Goal: Task Accomplishment & Management: Use online tool/utility

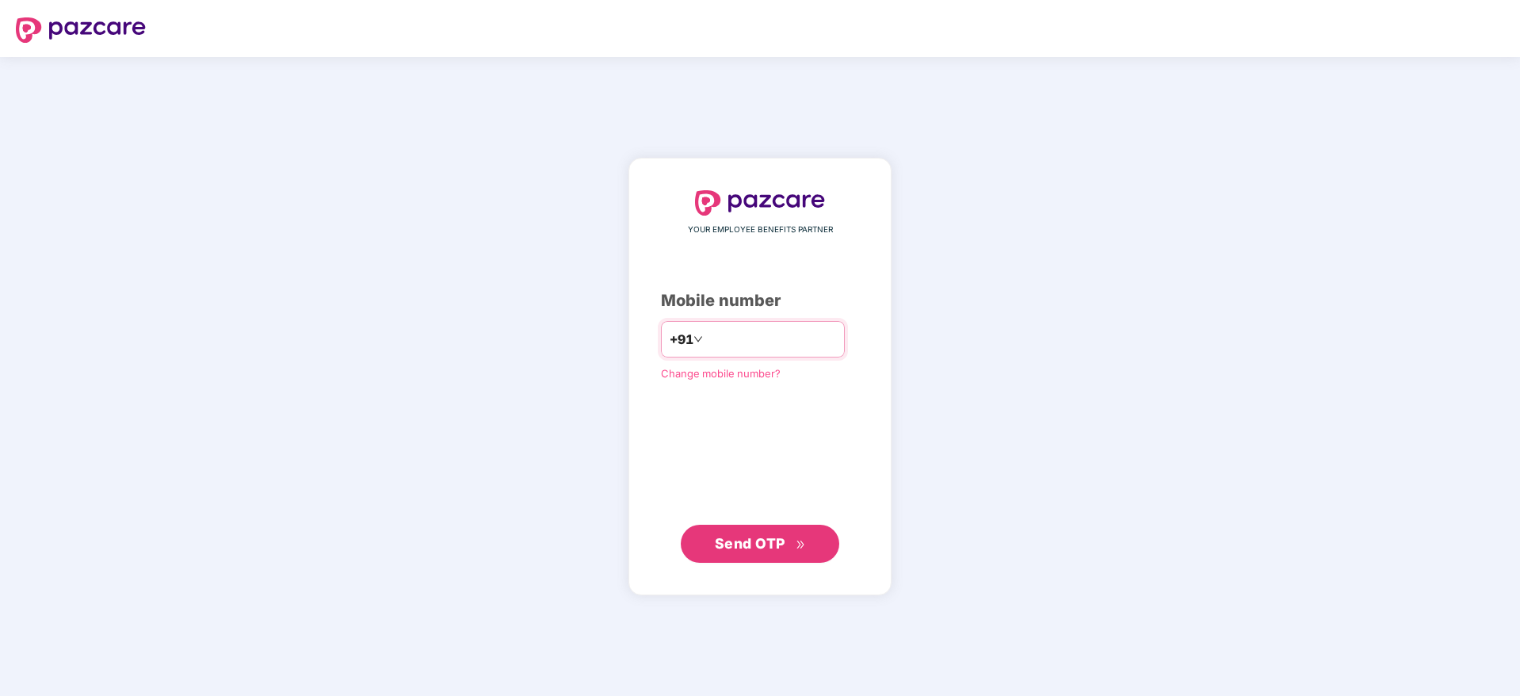
click at [740, 339] on input "number" at bounding box center [771, 338] width 130 height 25
type input "**********"
click at [804, 547] on icon "double-right" at bounding box center [800, 544] width 10 height 10
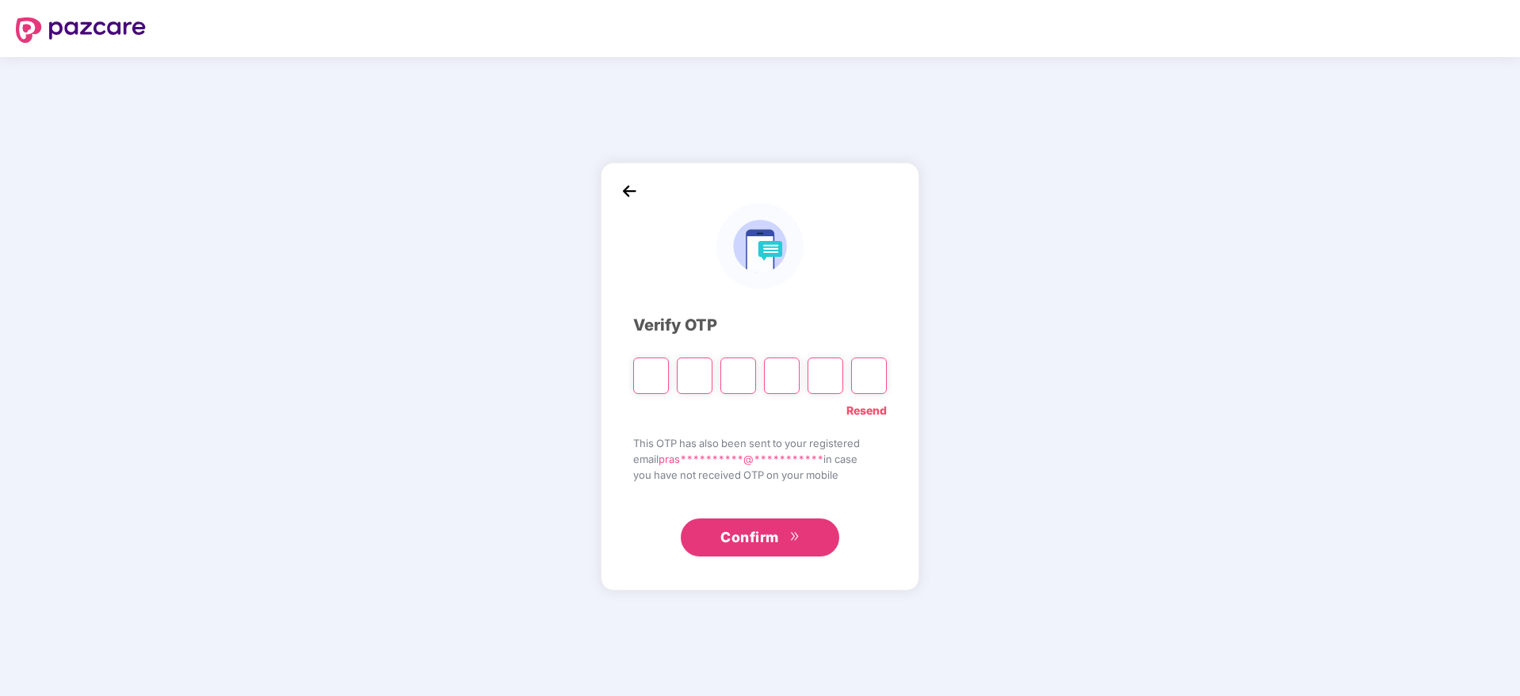
type input "*"
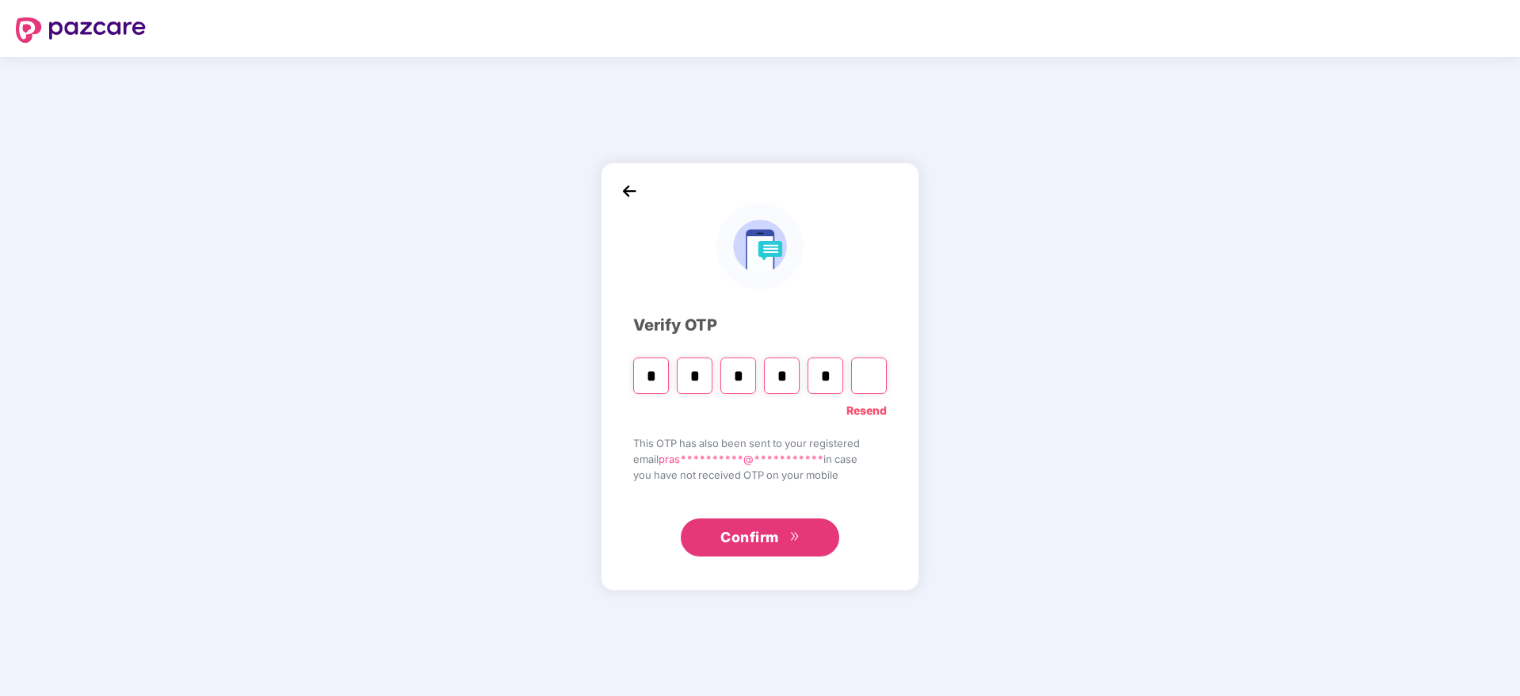
type input "*"
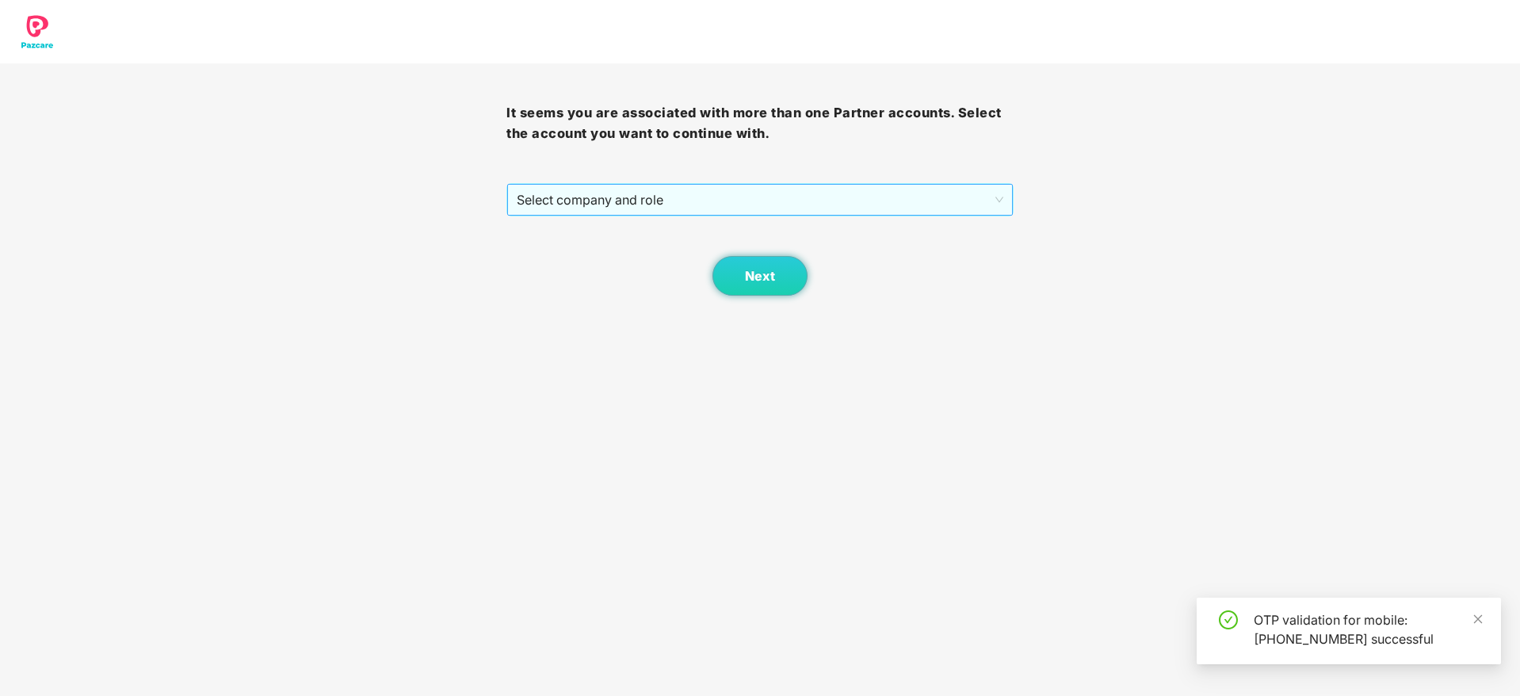
click at [704, 204] on span "Select company and role" at bounding box center [760, 200] width 486 height 30
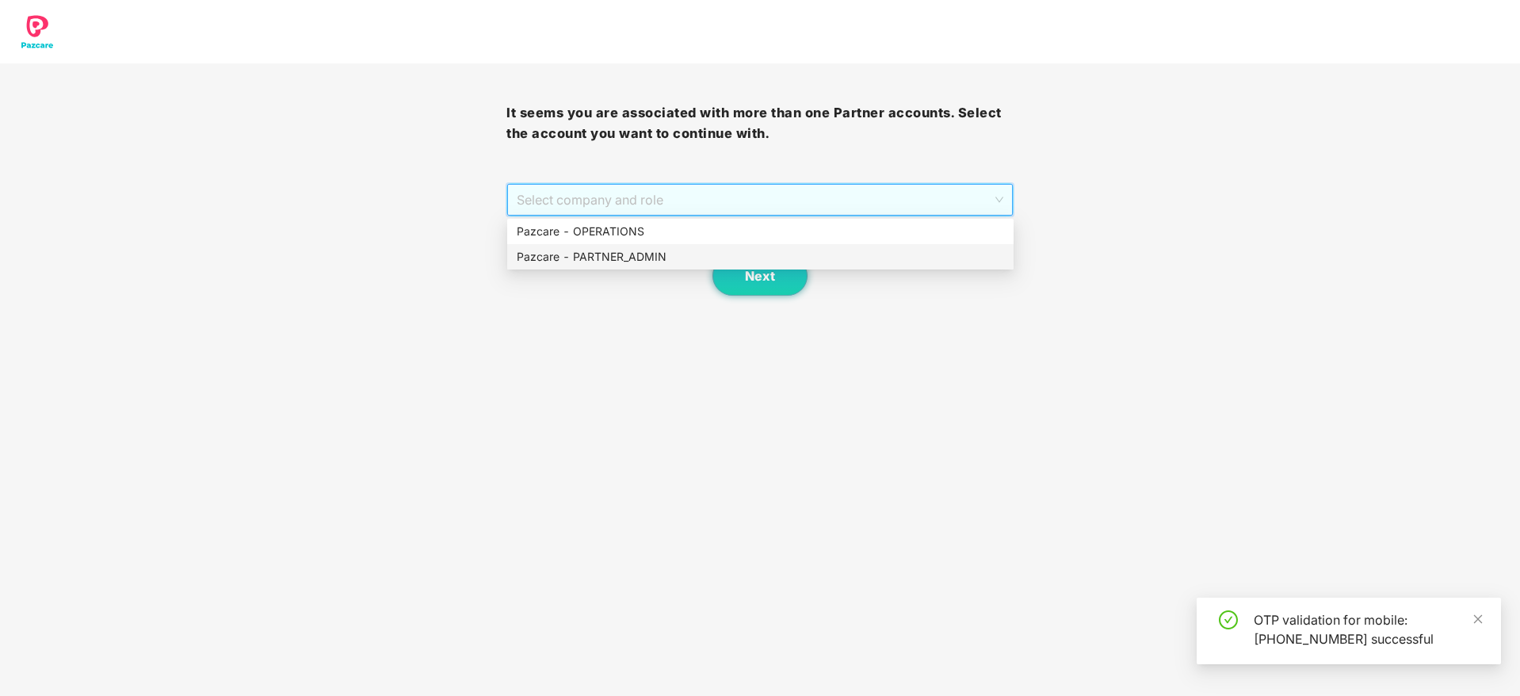
click at [715, 266] on div "Pazcare - PARTNER_ADMIN" at bounding box center [760, 256] width 506 height 25
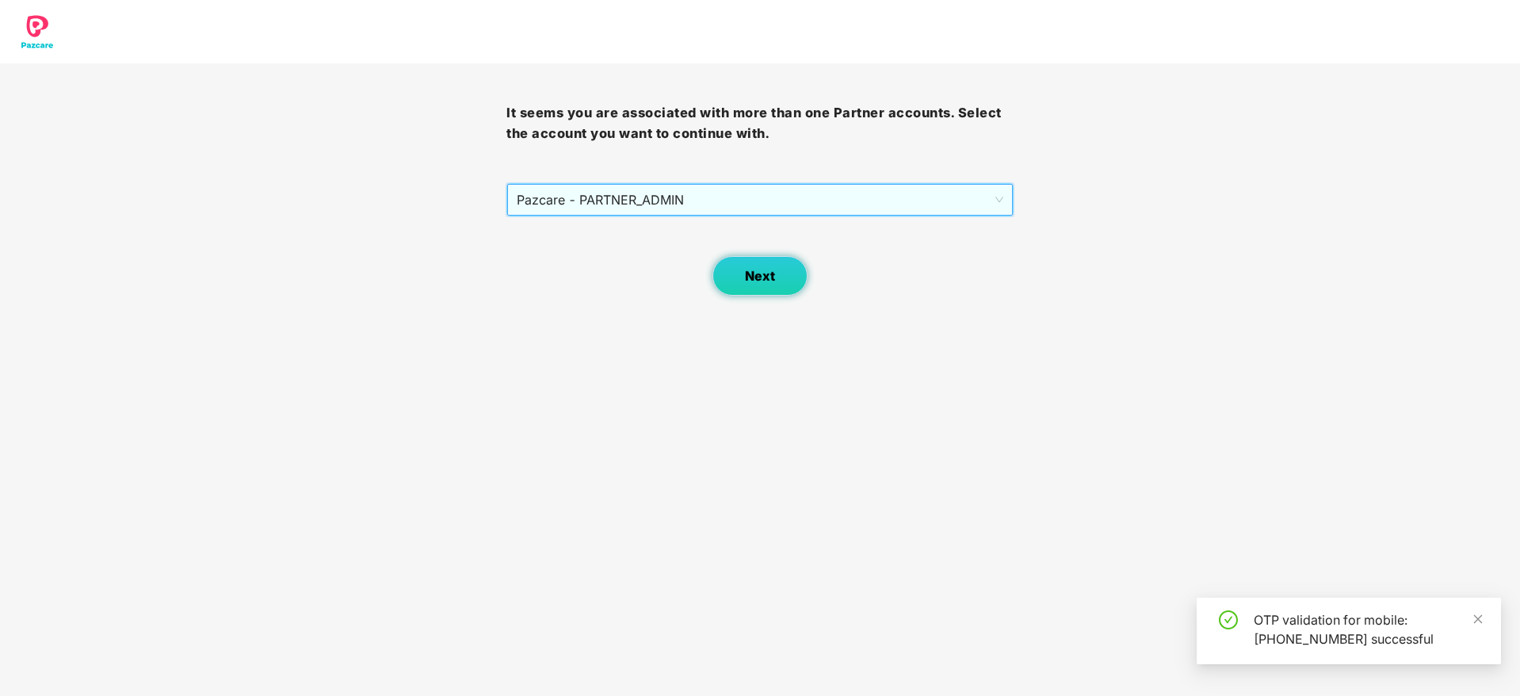
click at [771, 276] on span "Next" at bounding box center [760, 276] width 30 height 15
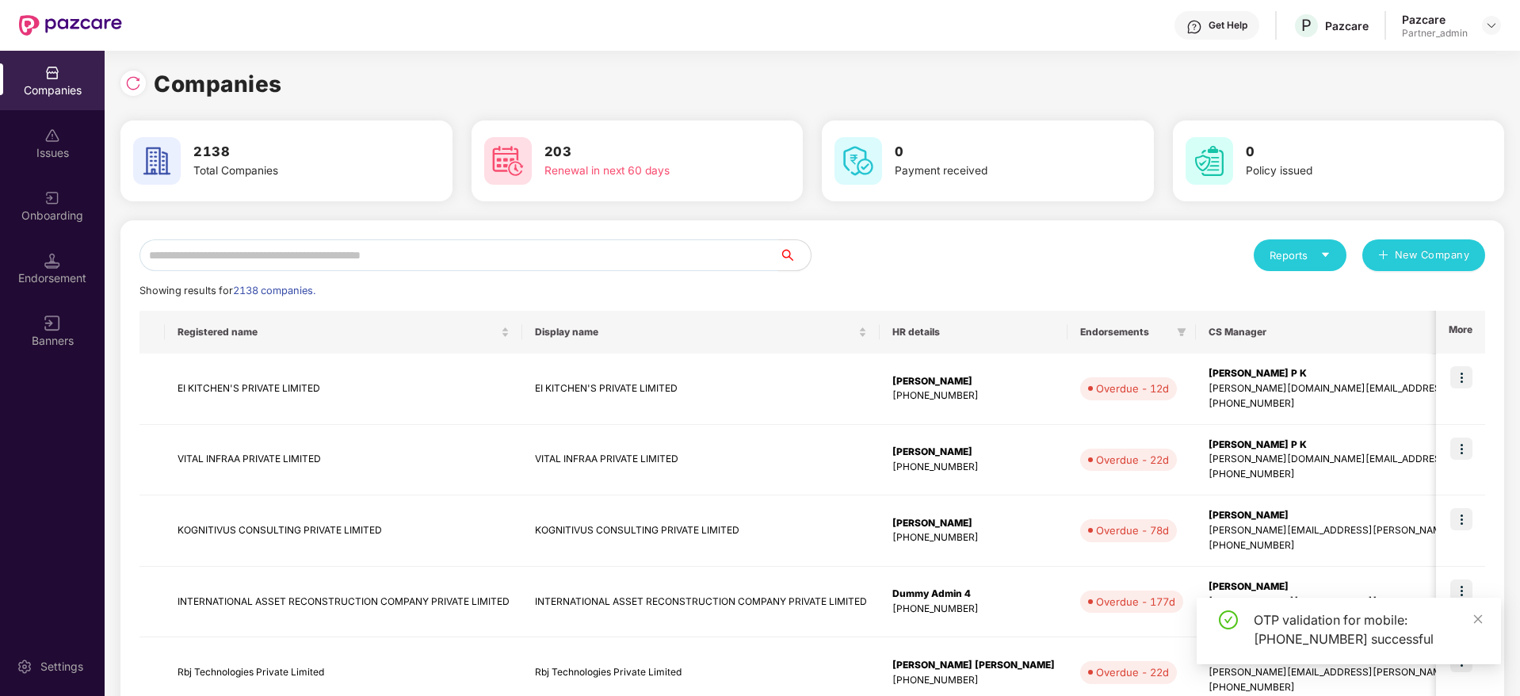
click at [53, 266] on img at bounding box center [52, 261] width 16 height 16
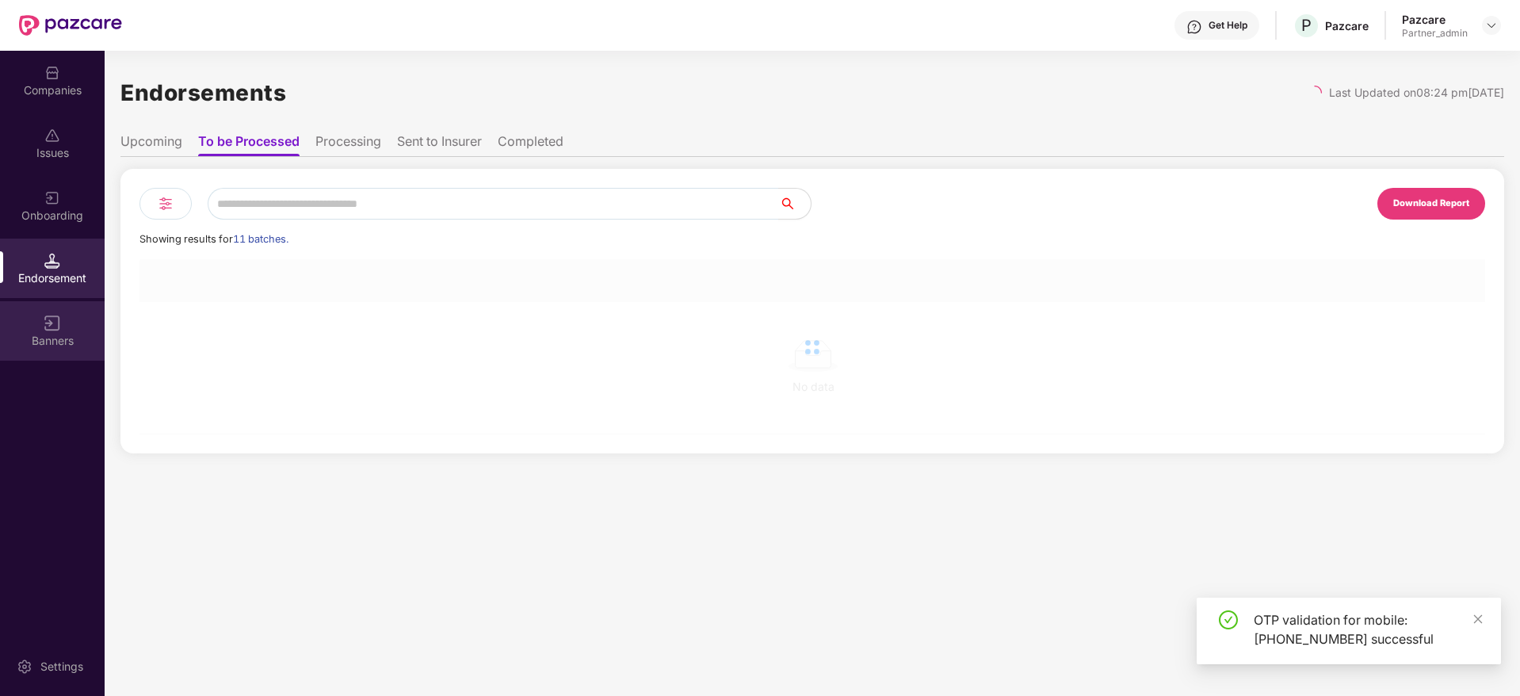
click at [63, 334] on div "Banners" at bounding box center [52, 341] width 105 height 16
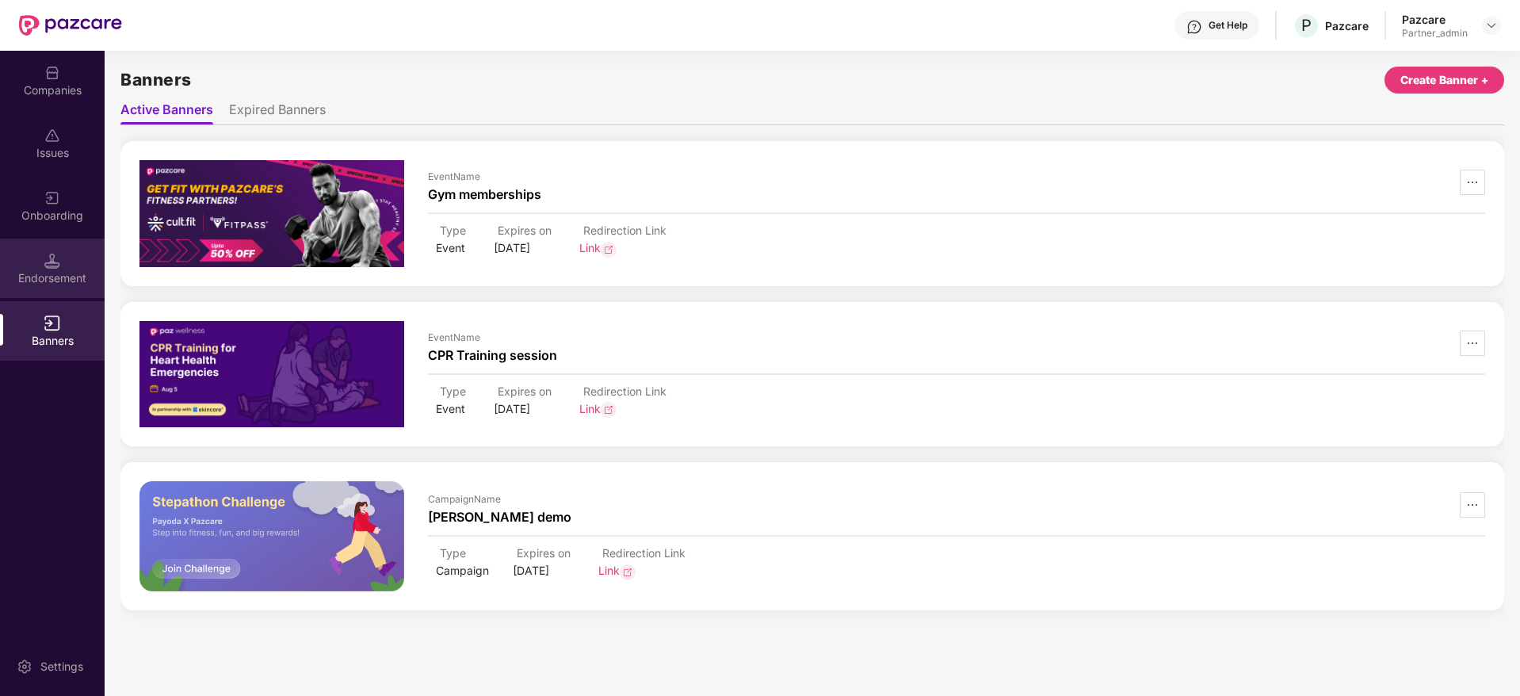
click at [66, 270] on div "Endorsement" at bounding box center [52, 278] width 105 height 16
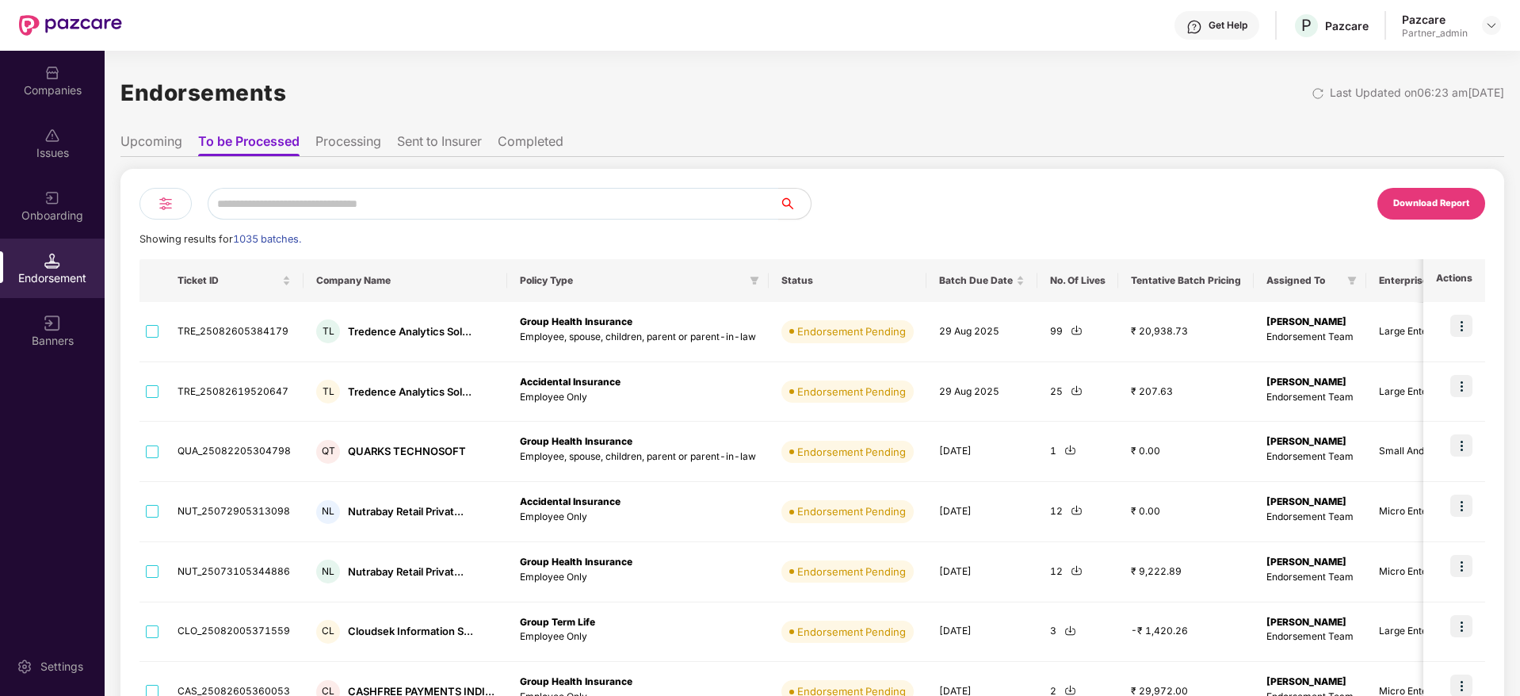
click at [165, 200] on img at bounding box center [165, 203] width 19 height 19
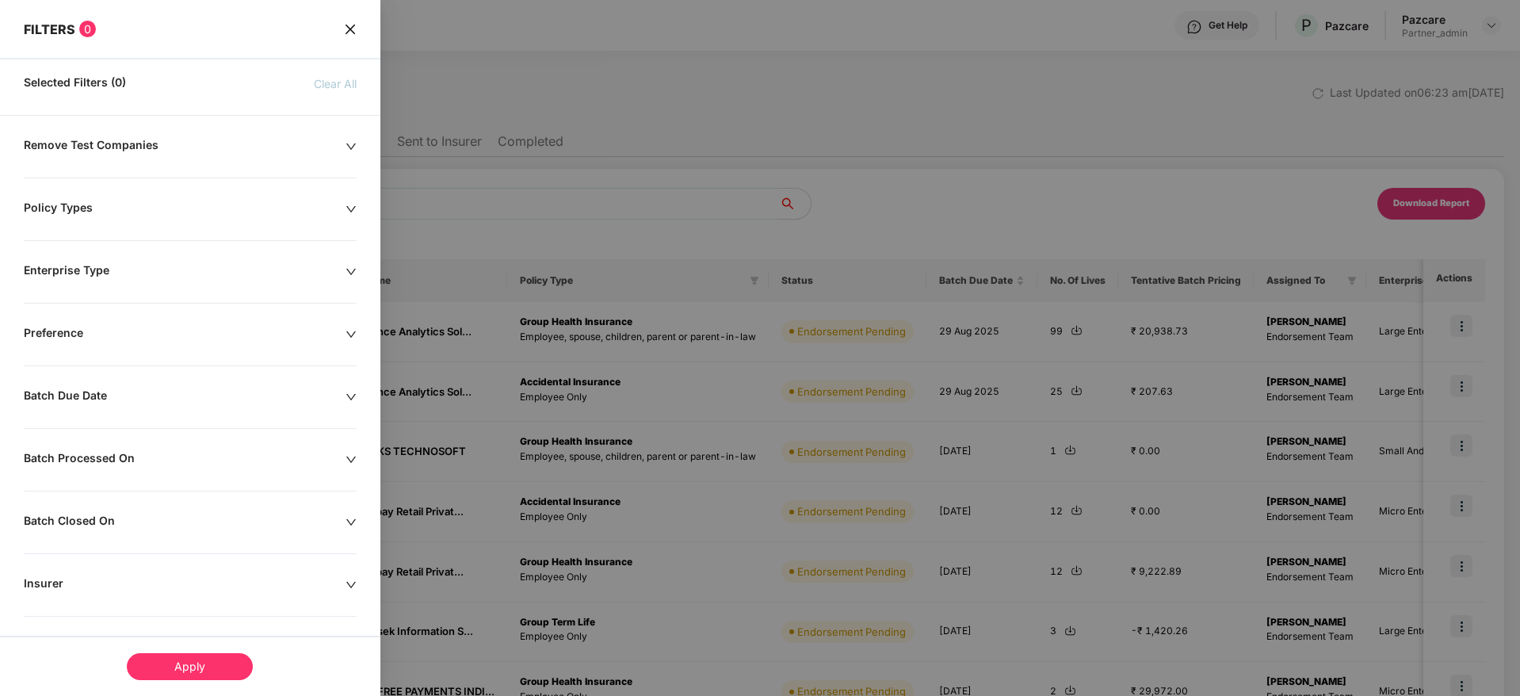
click at [347, 393] on icon "down" at bounding box center [350, 396] width 11 height 11
click at [163, 444] on div at bounding box center [100, 445] width 137 height 17
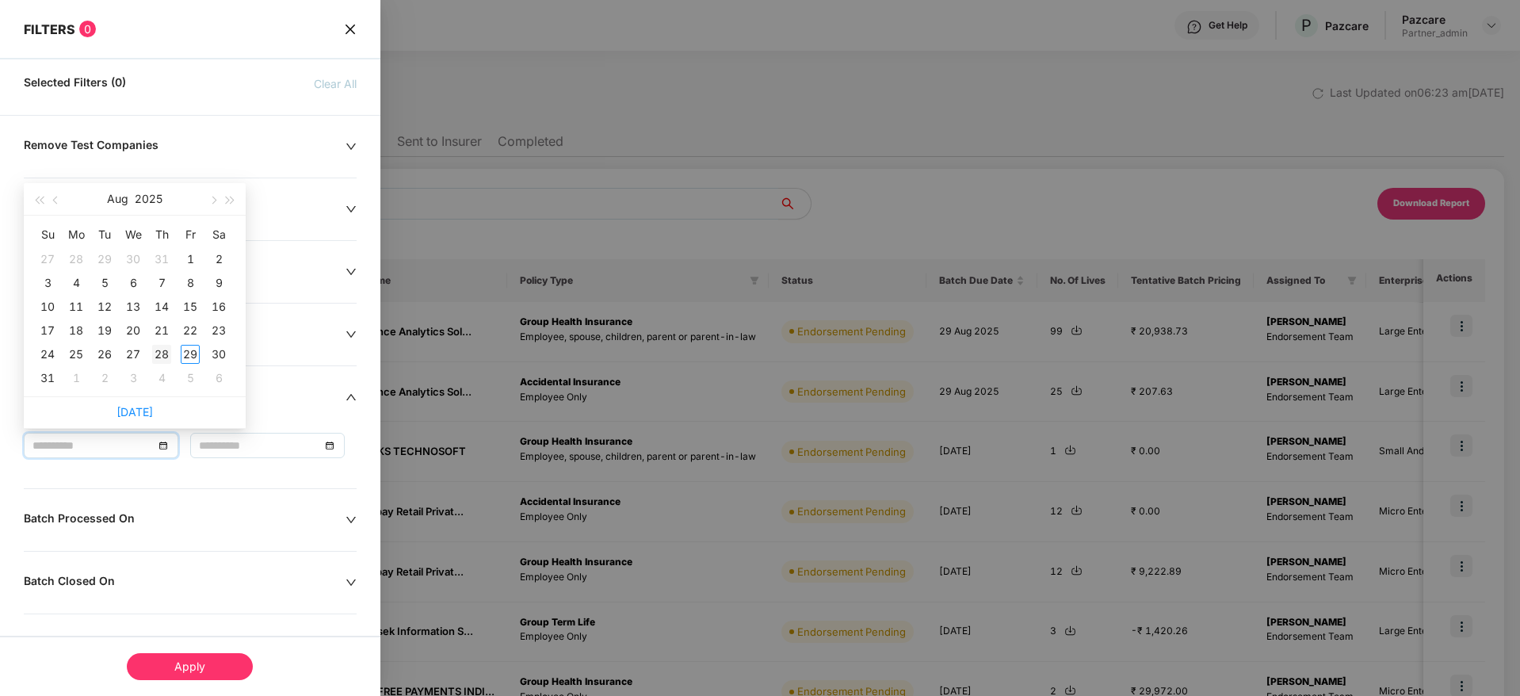
type input "**********"
click at [158, 353] on div "28" at bounding box center [161, 354] width 19 height 19
type input "**********"
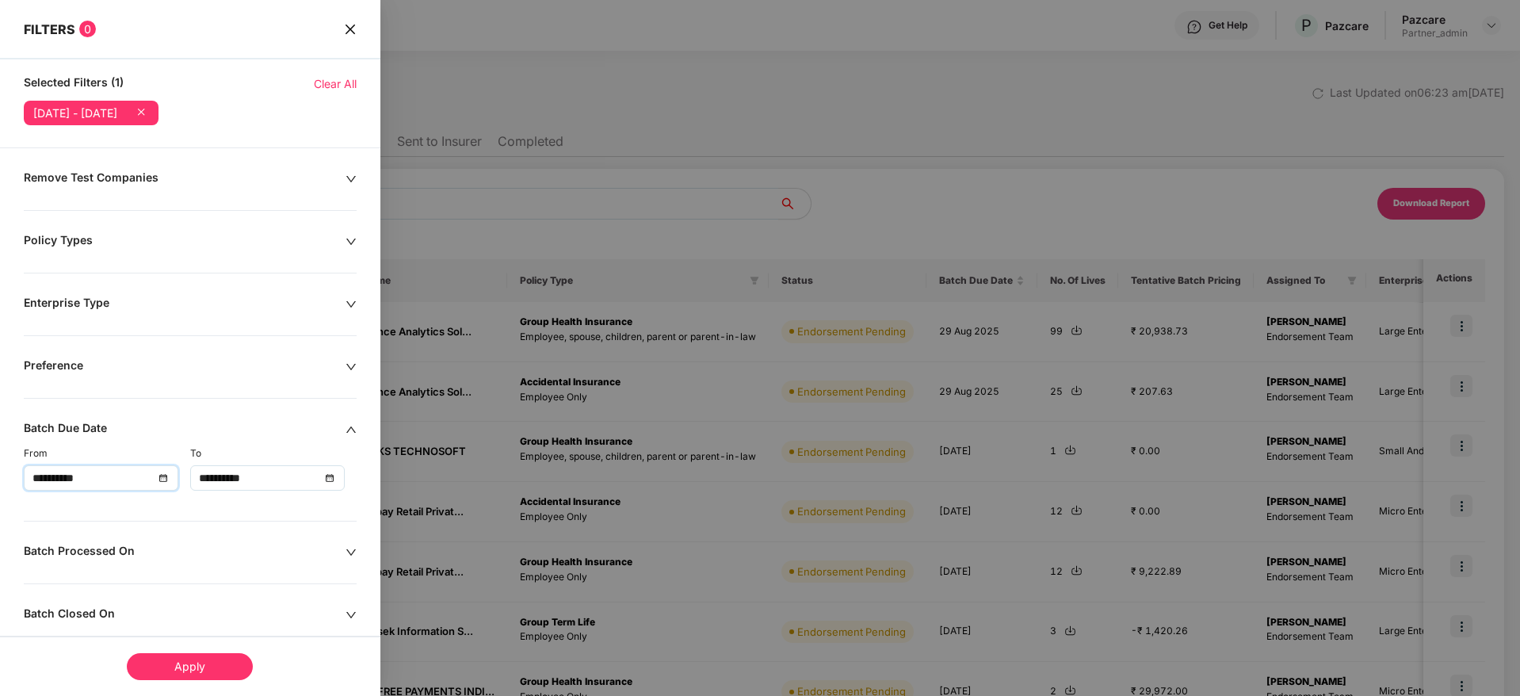
click at [204, 659] on div "Apply" at bounding box center [190, 666] width 126 height 27
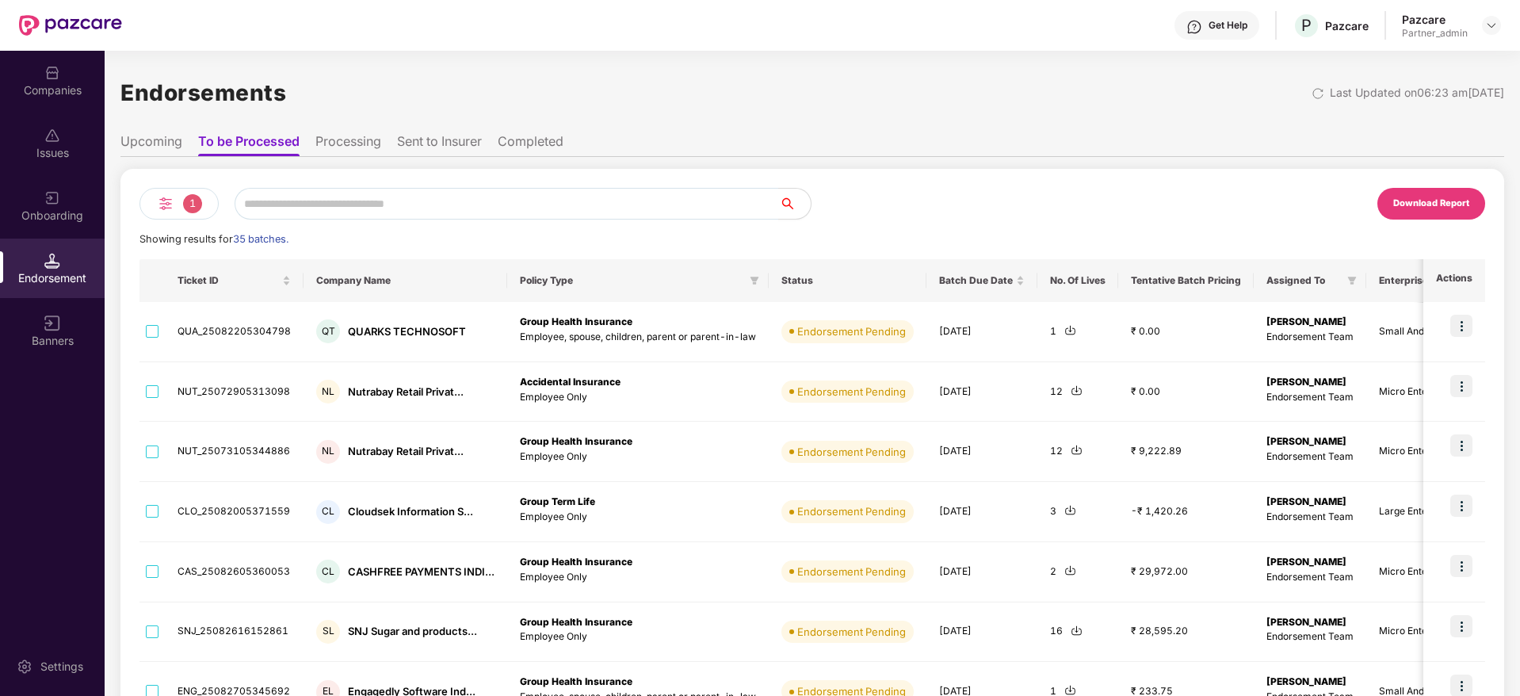
click at [1443, 208] on div "Download Report" at bounding box center [1431, 203] width 76 height 14
click at [1311, 91] on img at bounding box center [1317, 93] width 13 height 13
click at [164, 196] on img at bounding box center [165, 203] width 19 height 19
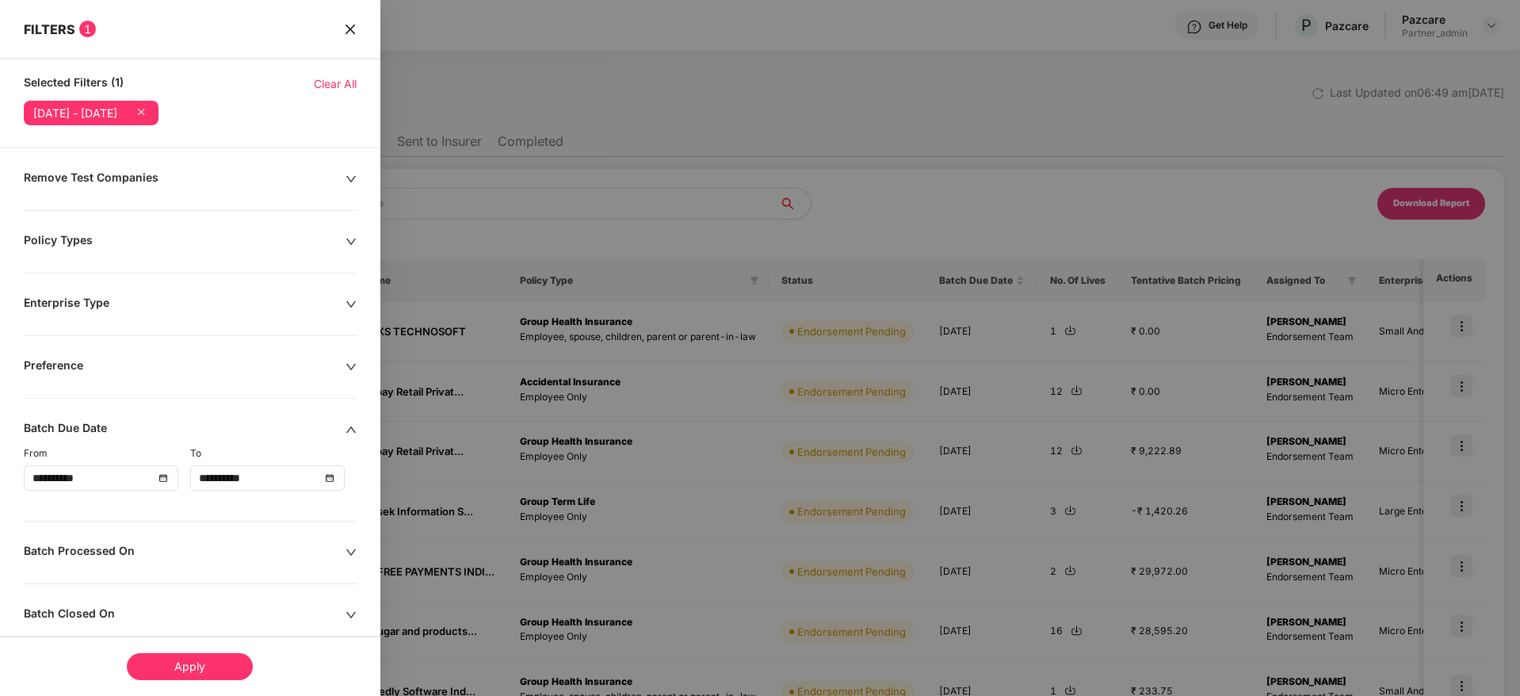
click at [192, 662] on div "Apply" at bounding box center [190, 666] width 126 height 27
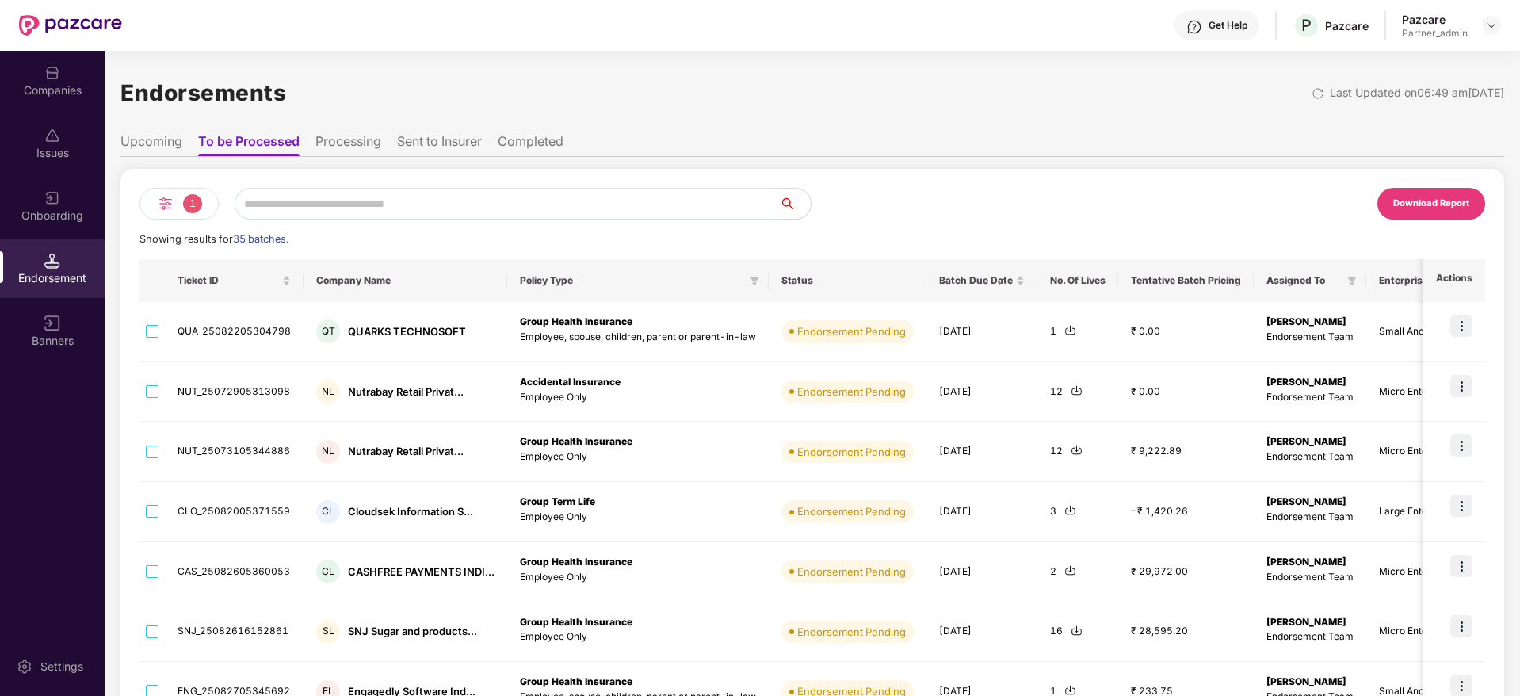
click at [1440, 200] on div "Download Report" at bounding box center [1431, 203] width 76 height 14
